Goal: Browse casually: Explore the website without a specific task or goal

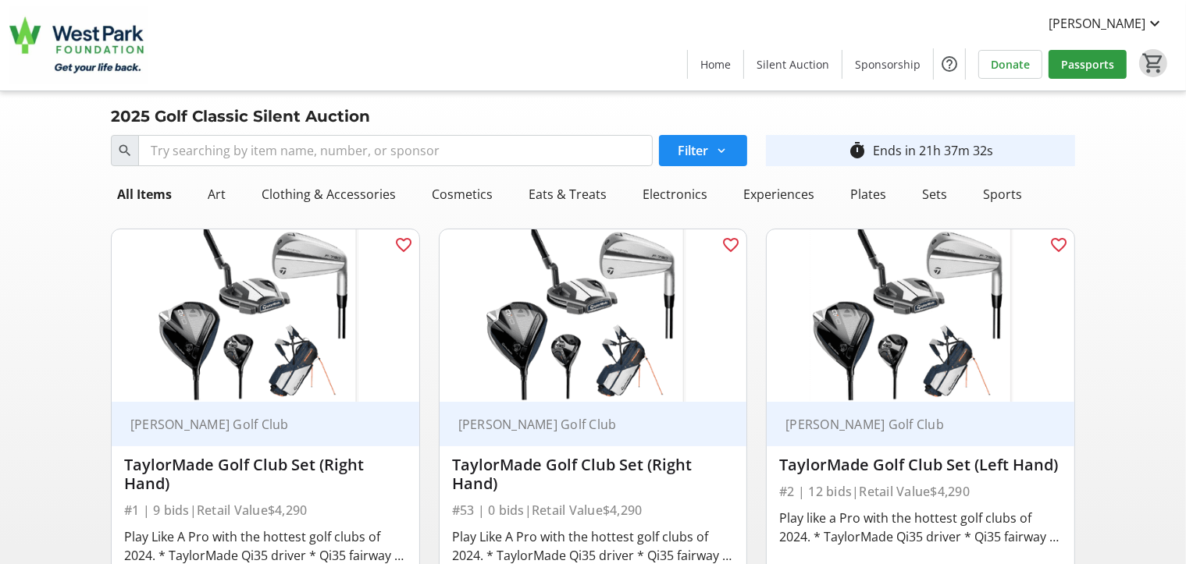
click at [1151, 62] on mat-icon "0" at bounding box center [1152, 63] width 23 height 23
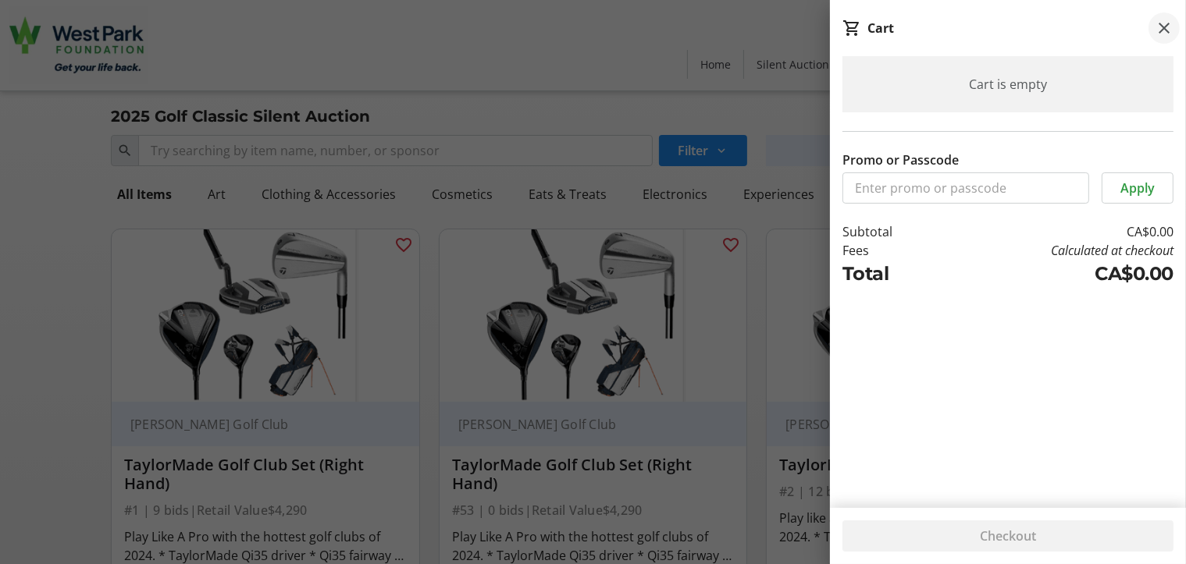
click at [1162, 27] on mat-icon at bounding box center [1163, 28] width 19 height 19
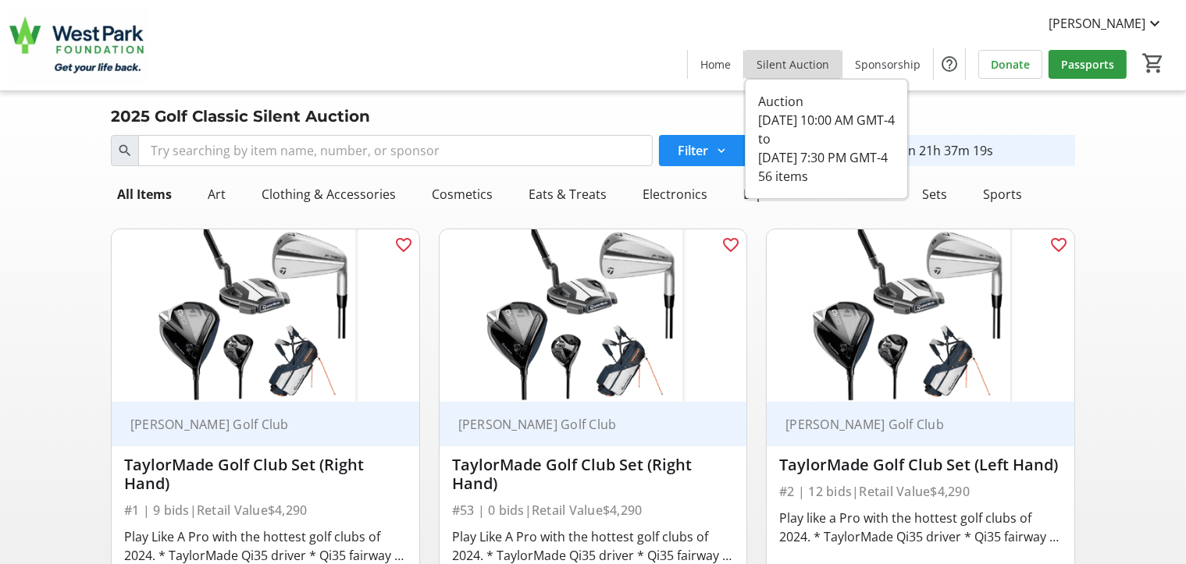
click at [809, 69] on span "Silent Auction" at bounding box center [792, 64] width 73 height 16
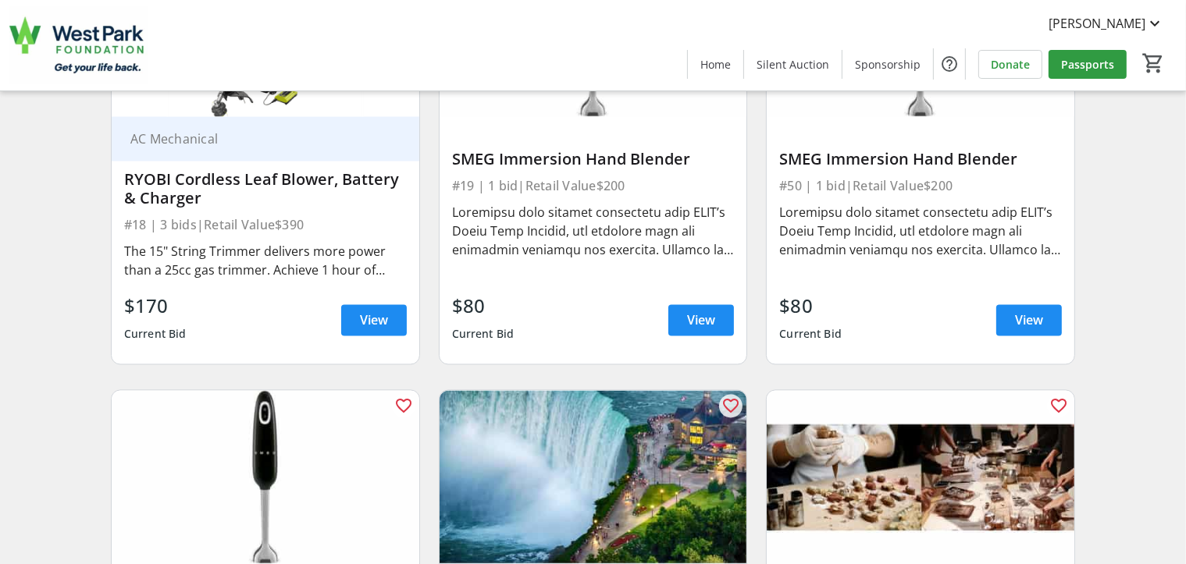
scroll to position [3200, 0]
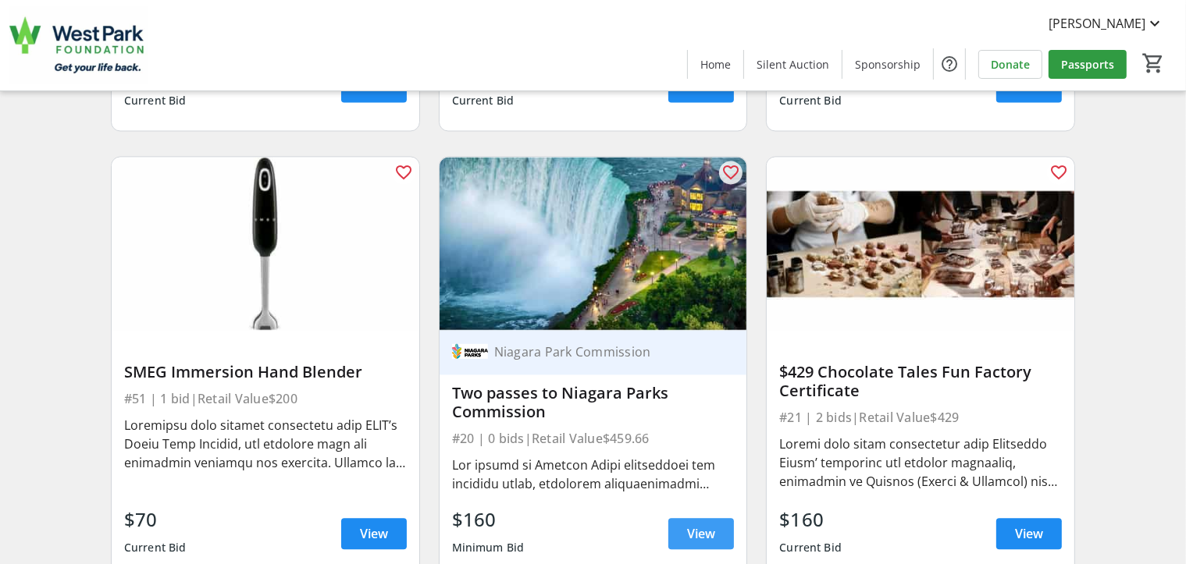
click at [698, 535] on span "View" at bounding box center [701, 533] width 28 height 19
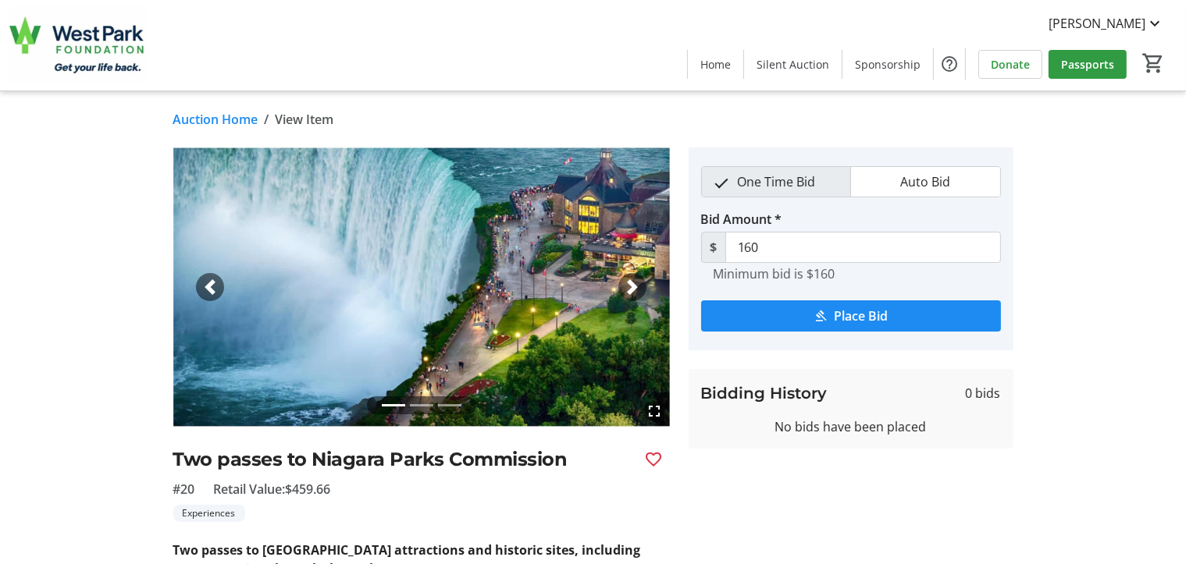
scroll to position [78, 0]
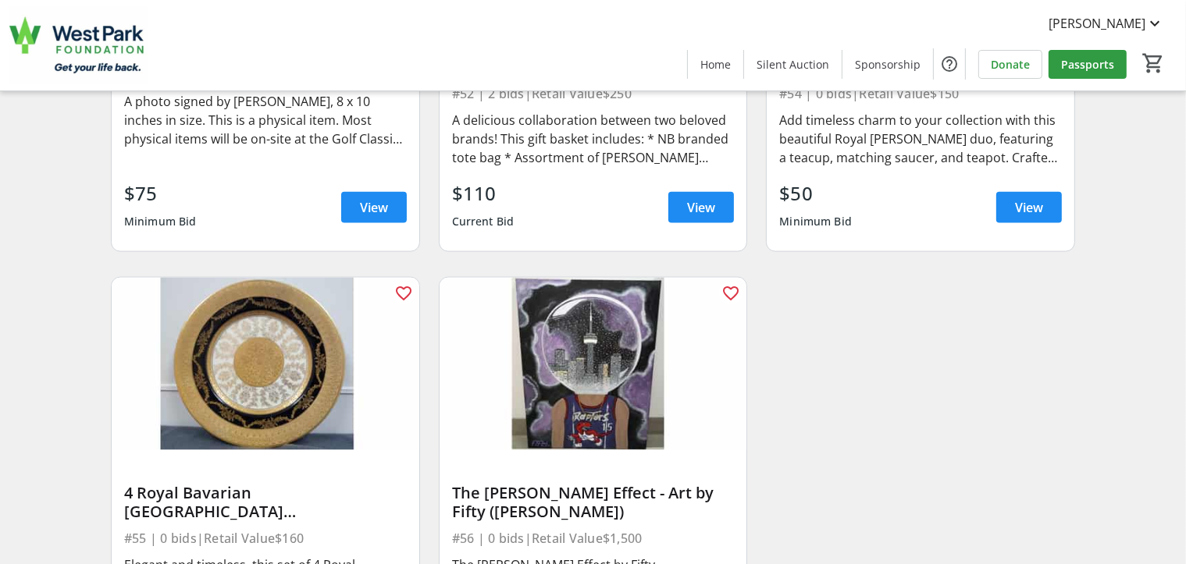
scroll to position [8118, 0]
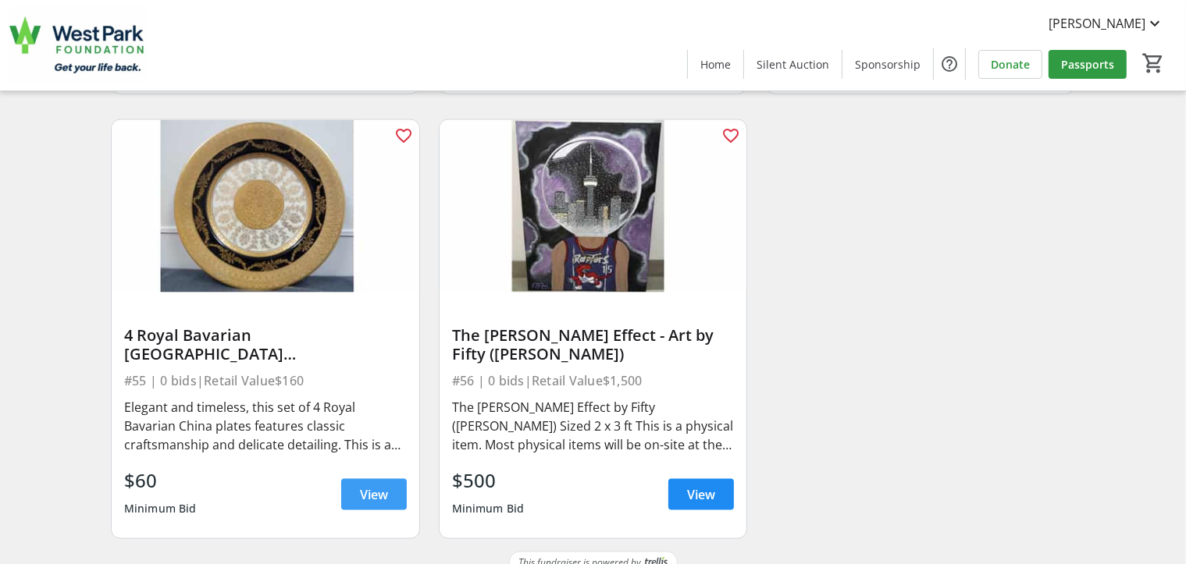
click at [357, 478] on span at bounding box center [374, 494] width 66 height 37
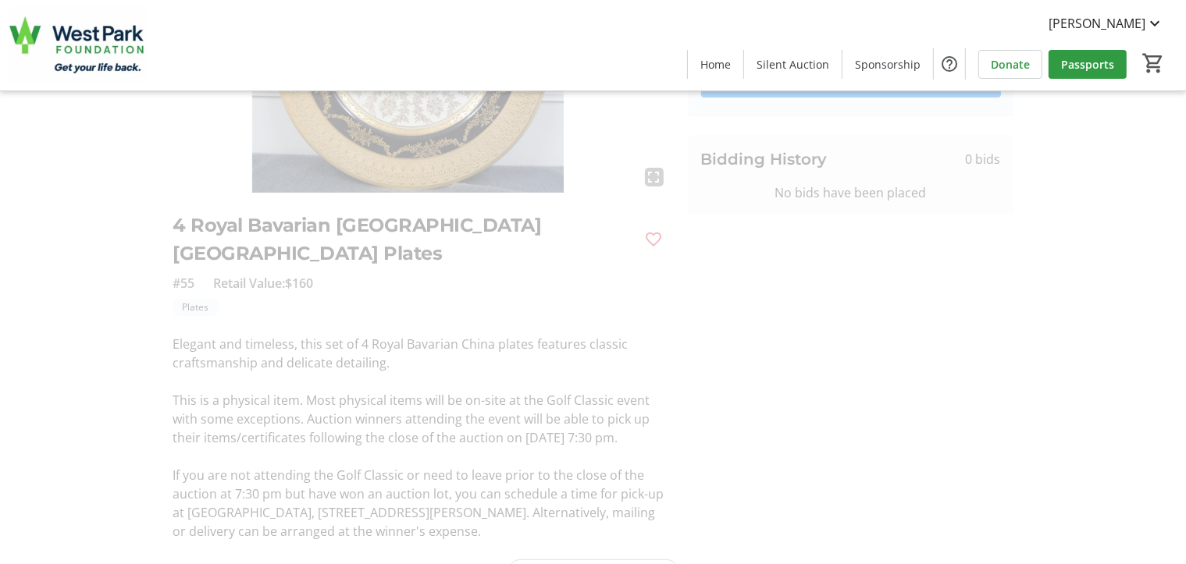
scroll to position [78, 0]
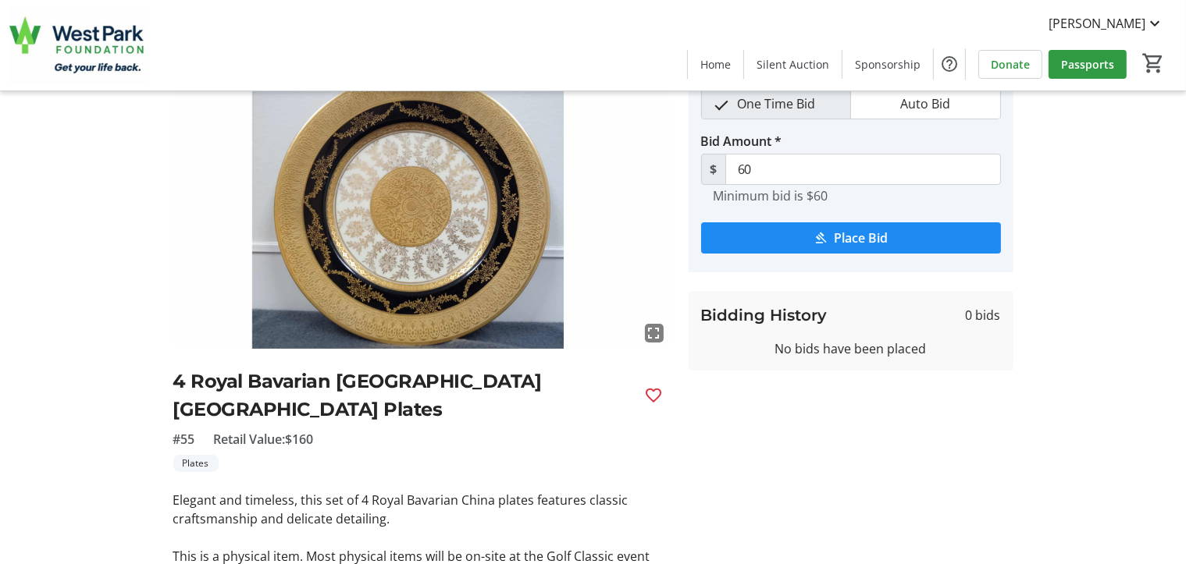
click at [426, 232] on img at bounding box center [421, 208] width 496 height 279
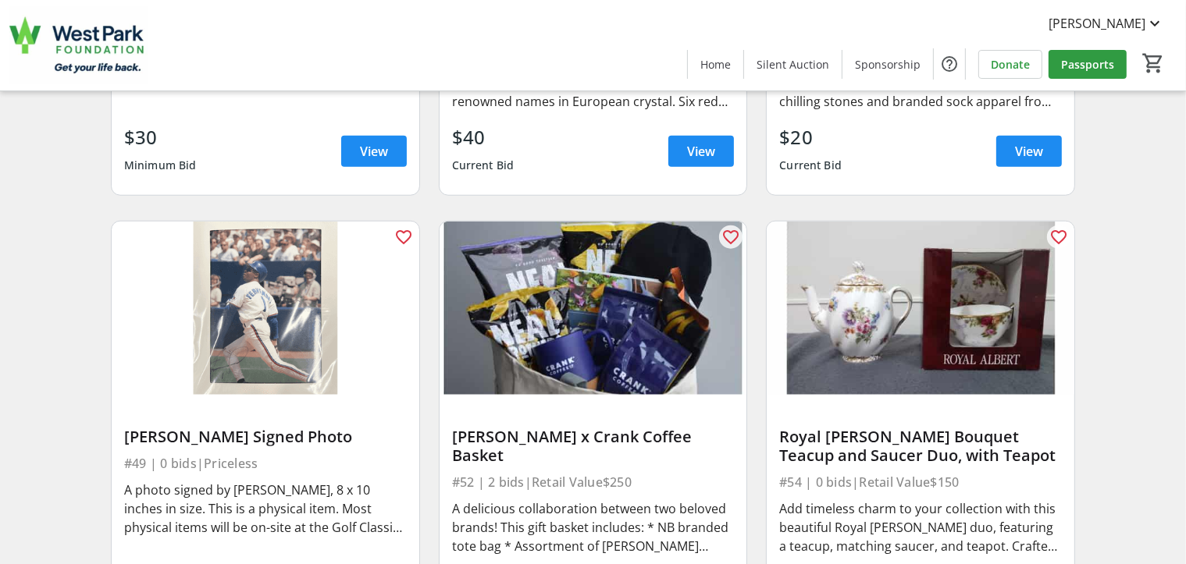
scroll to position [7650, 0]
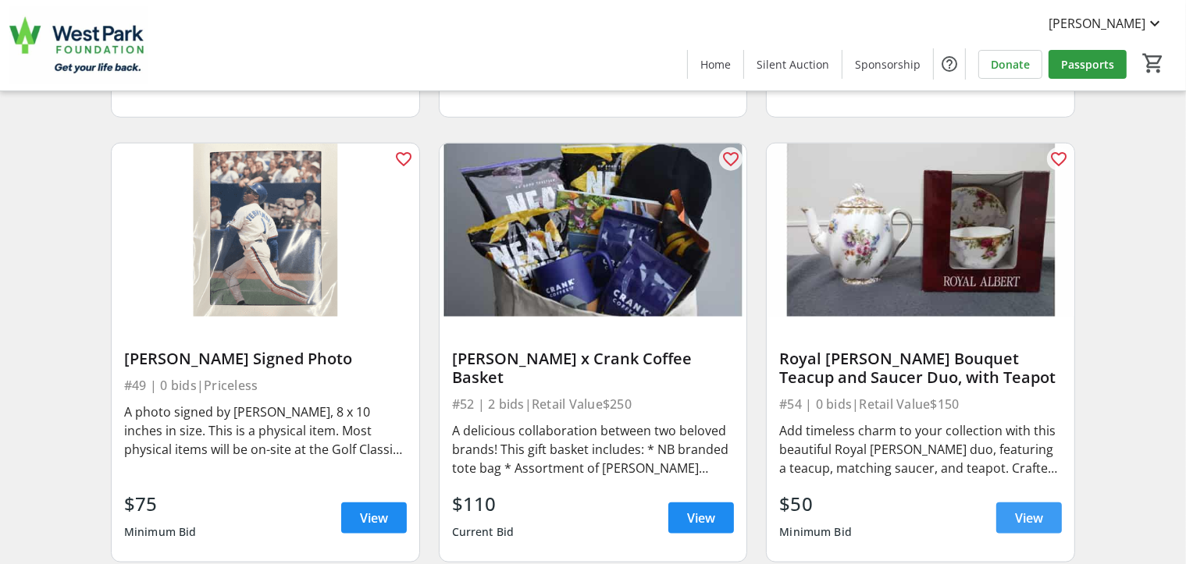
click at [1027, 509] on span "View" at bounding box center [1029, 518] width 28 height 19
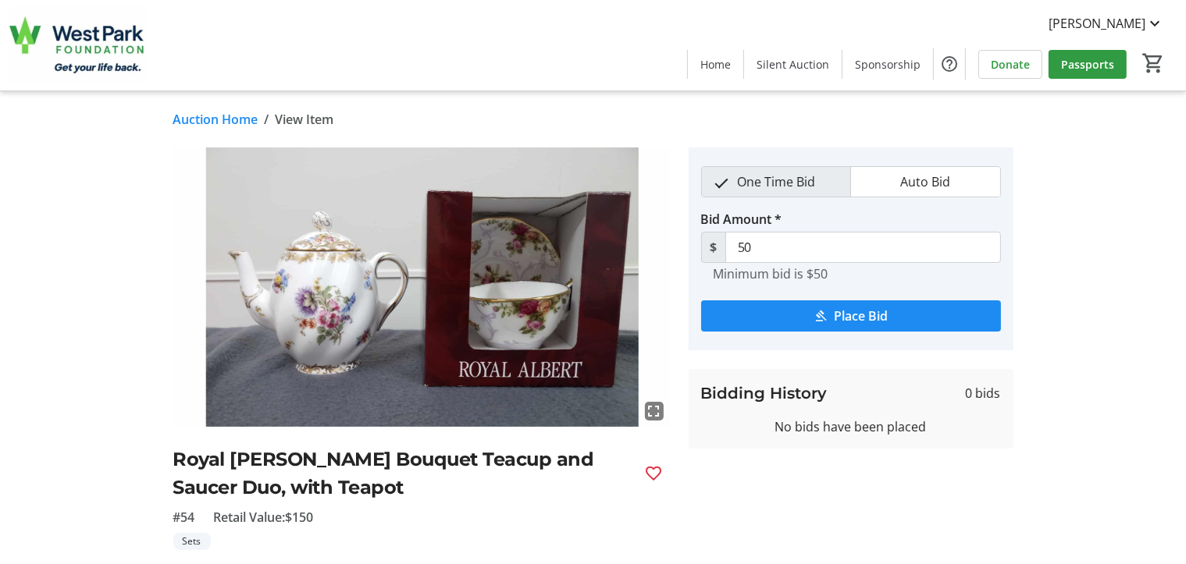
scroll to position [234, 0]
